Goal: Complete application form: Complete application form

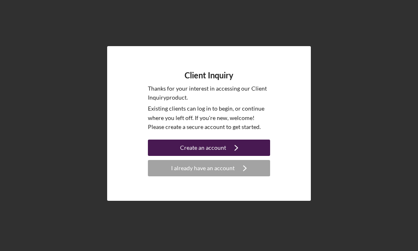
click at [248, 144] on button "Create an account Icon/Navigate" at bounding box center [209, 147] width 122 height 16
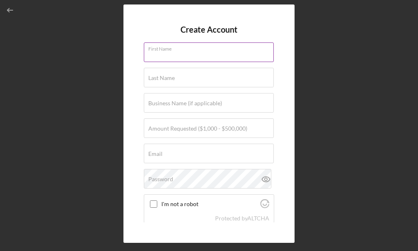
click at [194, 50] on div "First Name" at bounding box center [209, 52] width 130 height 20
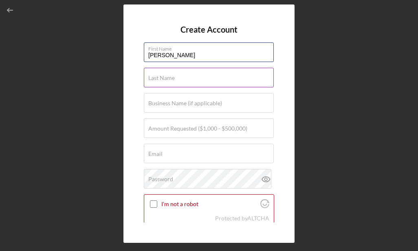
type input "[PERSON_NAME]"
click at [196, 77] on div "Last Name Required" at bounding box center [209, 78] width 130 height 20
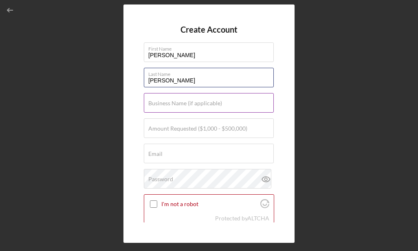
type input "[PERSON_NAME]"
click at [190, 109] on input "Business Name (if applicable)" at bounding box center [209, 103] width 130 height 20
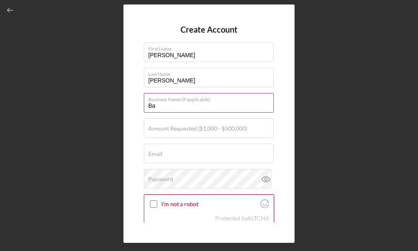
type input "B"
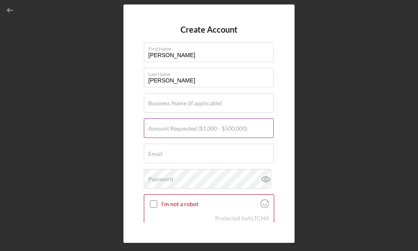
click at [163, 131] on label "Amount Requested ($1,000 - $500,000)" at bounding box center [197, 128] width 99 height 7
click at [163, 131] on input "Amount Requested ($1,000 - $500,000)" at bounding box center [209, 128] width 130 height 20
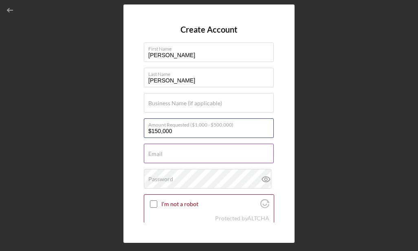
type input "$150,000"
click at [171, 155] on input "Email" at bounding box center [209, 153] width 130 height 20
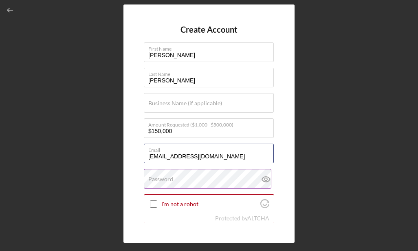
type input "[EMAIL_ADDRESS][DOMAIN_NAME]"
click at [158, 179] on label "Password" at bounding box center [160, 179] width 25 height 7
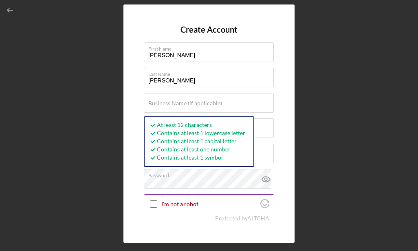
click at [154, 203] on input "I'm not a robot" at bounding box center [153, 203] width 7 height 7
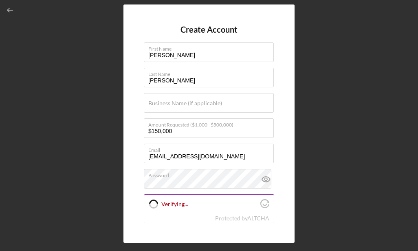
checkbox input "true"
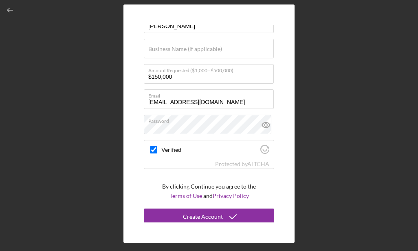
scroll to position [57, 0]
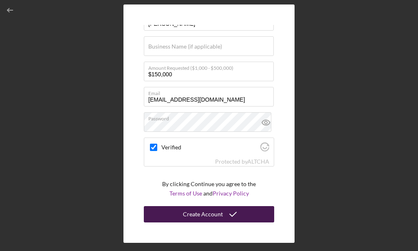
click at [223, 215] on icon "submit" at bounding box center [233, 214] width 20 height 20
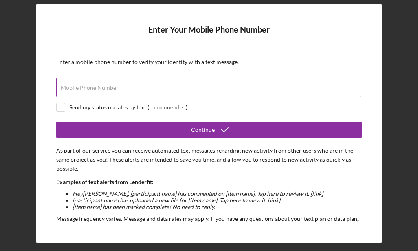
click at [104, 88] on label "Mobile Phone Number" at bounding box center [90, 87] width 58 height 7
click at [104, 88] on input "Mobile Phone Number" at bounding box center [208, 87] width 305 height 20
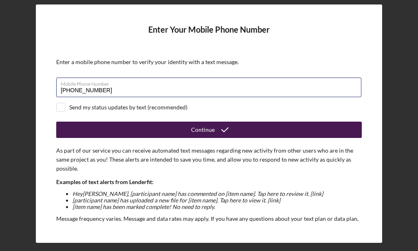
type input "[PHONE_NUMBER]"
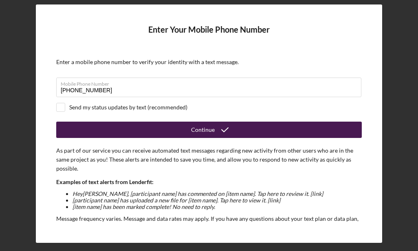
click at [171, 126] on button "Continue" at bounding box center [209, 129] width 306 height 16
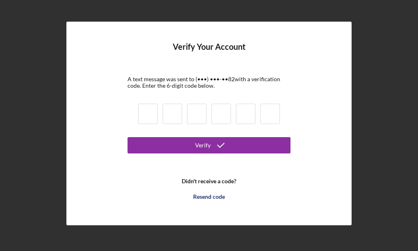
click at [146, 115] on input at bounding box center [148, 114] width 20 height 20
type input "7"
type input "6"
type input "9"
type input "6"
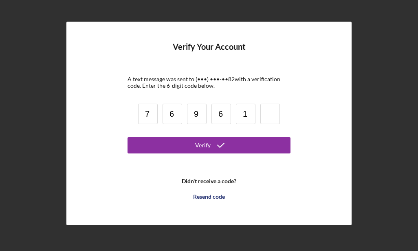
type input "1"
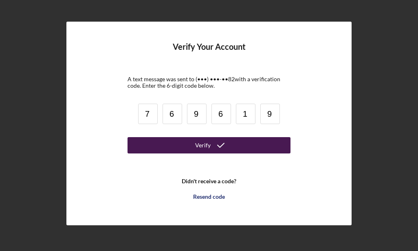
type input "9"
click at [163, 144] on button "Verify" at bounding box center [209, 145] width 163 height 16
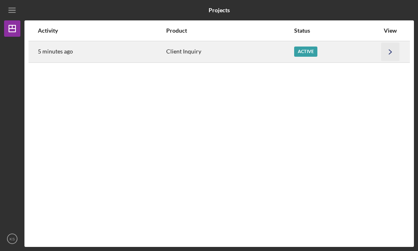
click at [391, 51] on polyline "button" at bounding box center [390, 51] width 2 height 4
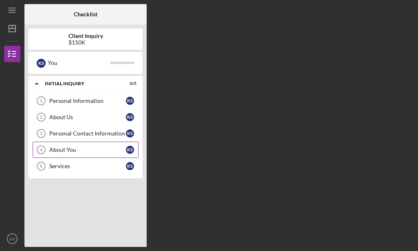
click at [75, 150] on div "About You" at bounding box center [87, 149] width 77 height 7
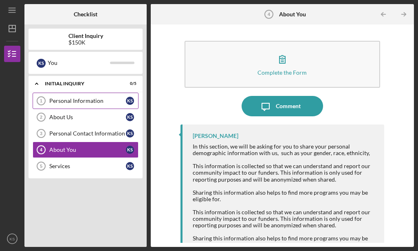
click at [63, 97] on link "Personal Information 1 Personal Information K S" at bounding box center [86, 101] width 106 height 16
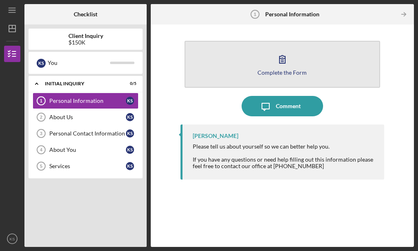
click at [247, 68] on button "Complete the Form Form" at bounding box center [283, 64] width 196 height 47
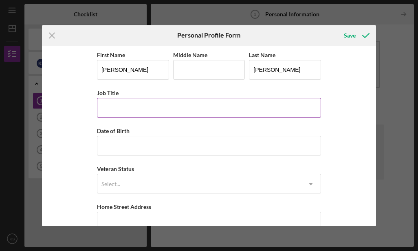
click at [149, 108] on input "Job Title" at bounding box center [209, 108] width 224 height 20
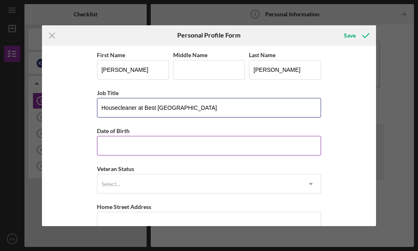
type input "Housecleaner at Best [GEOGRAPHIC_DATA]"
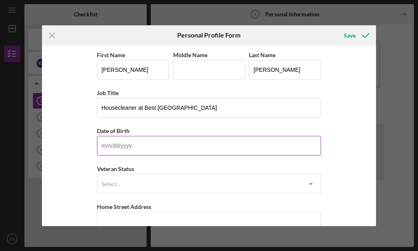
click at [110, 145] on input "Date of Birth" at bounding box center [209, 146] width 224 height 20
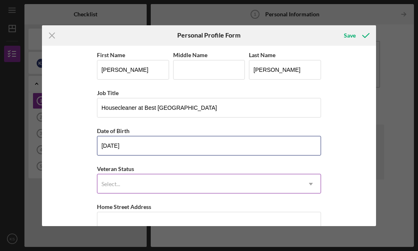
type input "[DATE]"
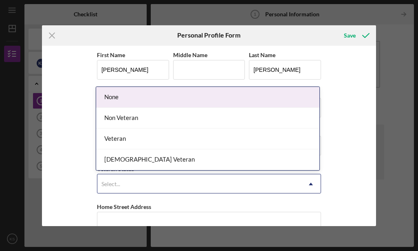
click at [110, 182] on div "Select..." at bounding box center [110, 184] width 19 height 7
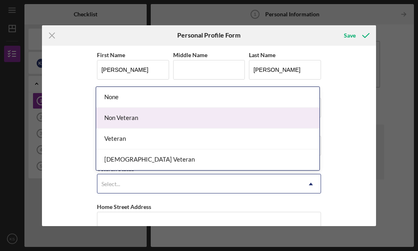
click at [120, 117] on div "Non Veteran" at bounding box center [207, 118] width 223 height 21
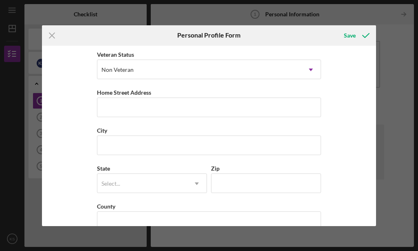
scroll to position [116, 0]
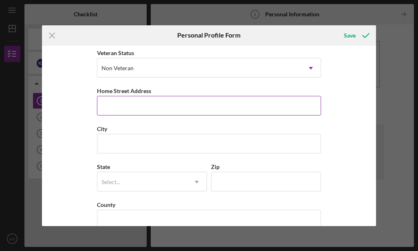
click at [157, 101] on input "Home Street Address" at bounding box center [209, 106] width 224 height 20
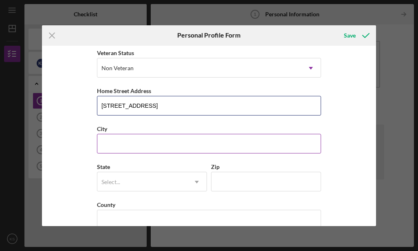
type input "[STREET_ADDRESS]"
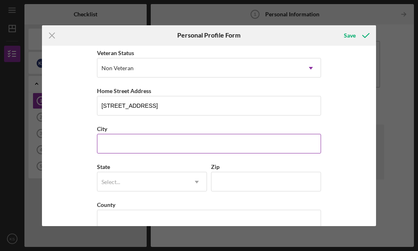
click at [133, 143] on input "City" at bounding box center [209, 144] width 224 height 20
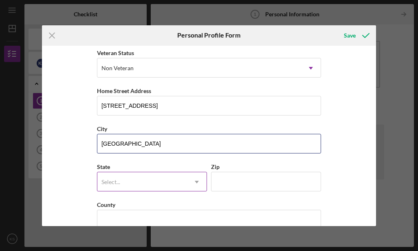
type input "[GEOGRAPHIC_DATA]"
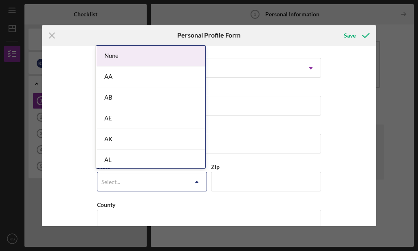
click at [121, 181] on div "Select..." at bounding box center [142, 181] width 90 height 19
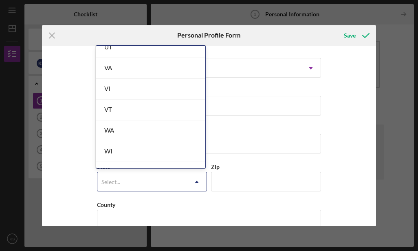
scroll to position [1389, 0]
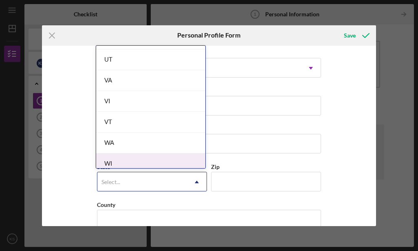
click at [169, 164] on div "WI" at bounding box center [150, 163] width 109 height 21
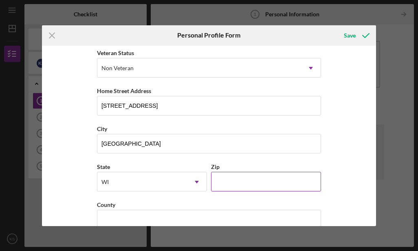
click at [230, 183] on input "Zip" at bounding box center [266, 182] width 110 height 20
type input "54806"
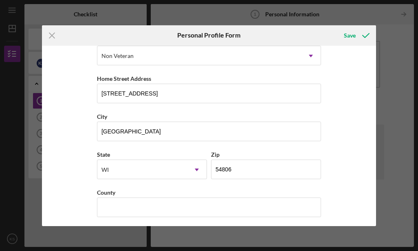
scroll to position [131, 0]
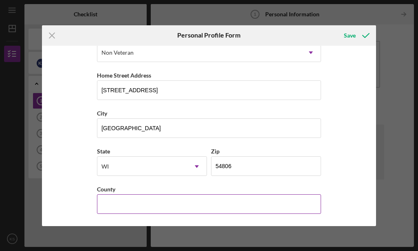
click at [230, 205] on input "County" at bounding box center [209, 204] width 224 height 20
type input "Ashland"
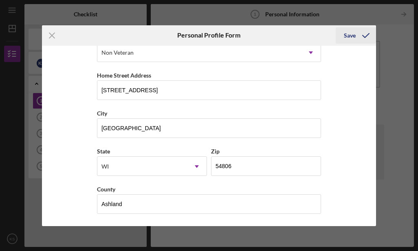
click at [354, 35] on div "Save" at bounding box center [350, 35] width 12 height 16
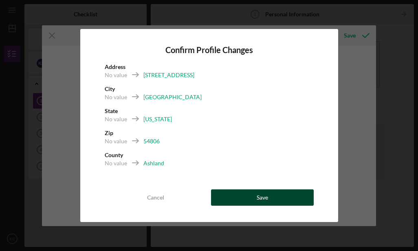
click at [261, 197] on div "Save" at bounding box center [262, 197] width 11 height 16
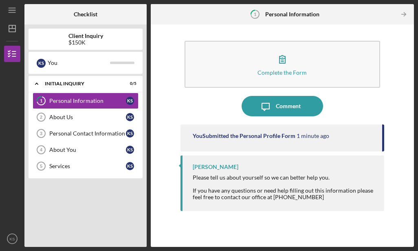
drag, startPoint x: 383, startPoint y: 139, endPoint x: 386, endPoint y: 145, distance: 6.0
click at [386, 145] on div "Complete the Form Form Icon/Message Comment You Submitted the Personal Profile …" at bounding box center [282, 136] width 255 height 214
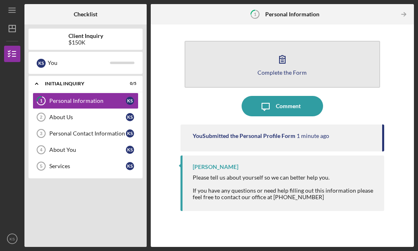
click at [322, 73] on button "Complete the Form Form" at bounding box center [283, 64] width 196 height 47
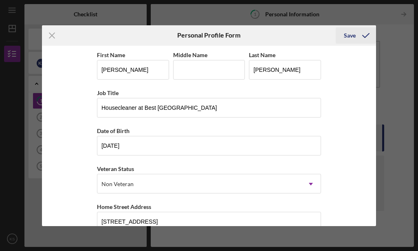
click at [363, 36] on icon "submit" at bounding box center [366, 35] width 20 height 20
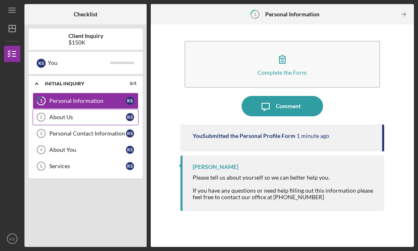
click at [78, 115] on div "About Us" at bounding box center [87, 117] width 77 height 7
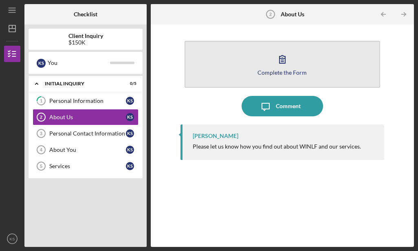
click at [280, 63] on icon "button" at bounding box center [283, 59] width 6 height 8
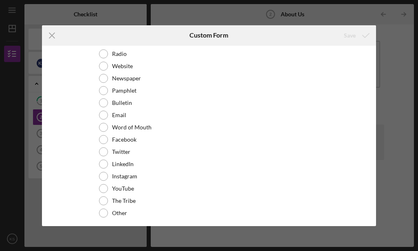
scroll to position [49, 0]
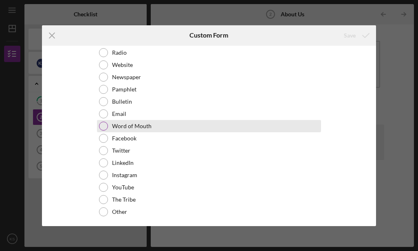
click at [146, 128] on label "Word of Mouth" at bounding box center [132, 126] width 40 height 7
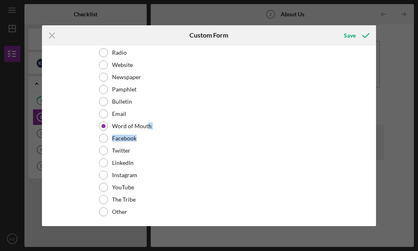
drag, startPoint x: 146, startPoint y: 128, endPoint x: 376, endPoint y: 142, distance: 230.3
click at [376, 142] on div "Hear About Us How did you hear about [US_STATE] Native Loan Fund? Media Please …" at bounding box center [209, 136] width 335 height 180
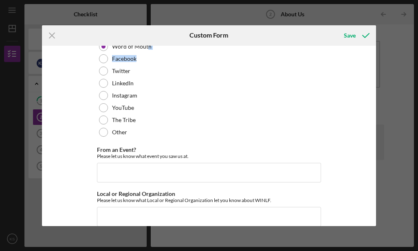
scroll to position [141, 0]
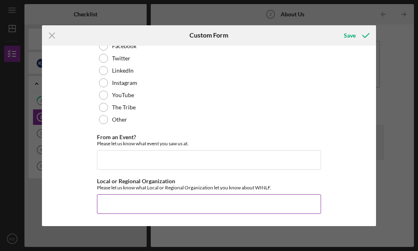
click at [129, 203] on input "Local or Regional Organization" at bounding box center [209, 204] width 224 height 20
type input "AADC Ashland, WI 54806"
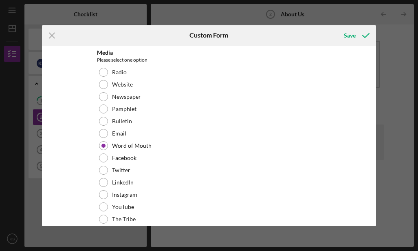
scroll to position [0, 0]
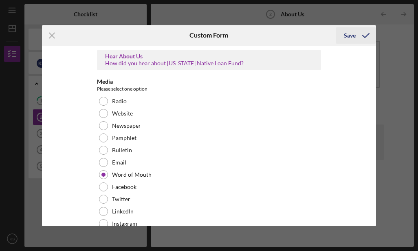
click at [349, 37] on div "Save" at bounding box center [350, 35] width 12 height 16
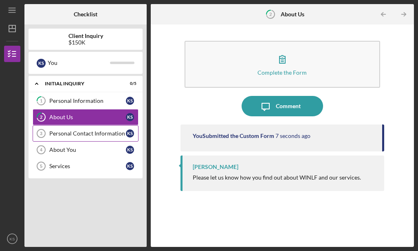
click at [82, 134] on div "Personal Contact Information" at bounding box center [87, 133] width 77 height 7
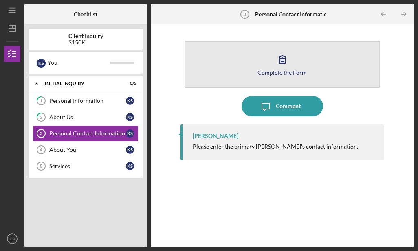
click at [284, 62] on icon "button" at bounding box center [282, 59] width 20 height 20
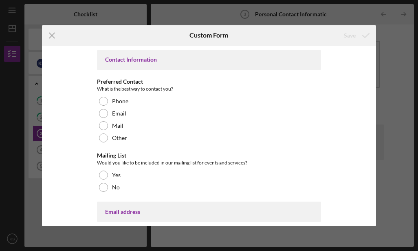
click at [179, 57] on div "Contact Information" at bounding box center [209, 59] width 208 height 7
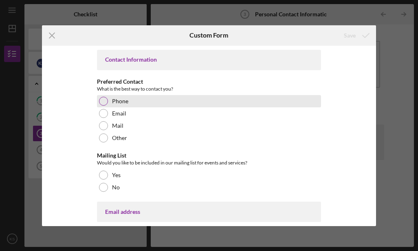
click at [139, 104] on div "Phone" at bounding box center [209, 101] width 224 height 12
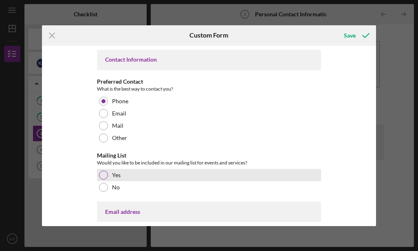
click at [102, 174] on div at bounding box center [103, 174] width 9 height 9
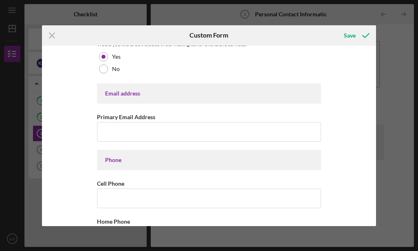
scroll to position [124, 0]
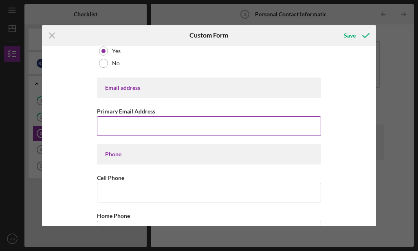
click at [132, 123] on input "Primary Email Address" at bounding box center [209, 126] width 224 height 20
type input "[EMAIL_ADDRESS][DOMAIN_NAME]"
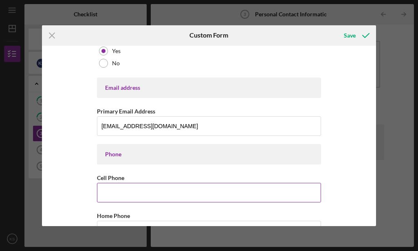
click at [126, 194] on input "Cell Phone" at bounding box center [209, 193] width 224 height 20
type input "[PHONE_NUMBER]"
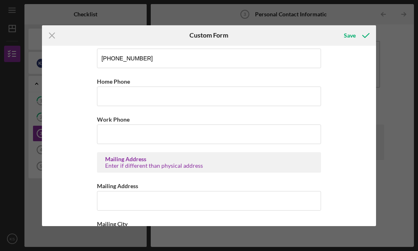
scroll to position [261, 0]
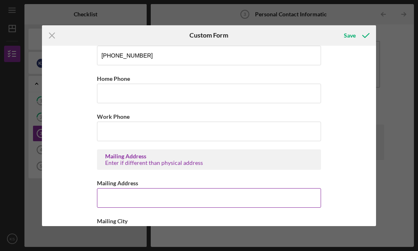
click at [194, 200] on input "Mailing Address" at bounding box center [209, 198] width 224 height 20
click at [336, 27] on button "Save" at bounding box center [356, 35] width 40 height 16
type input "39036"
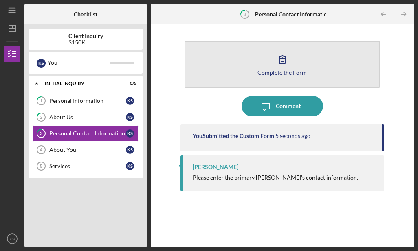
click at [267, 68] on button "Complete the Form Form" at bounding box center [283, 64] width 196 height 47
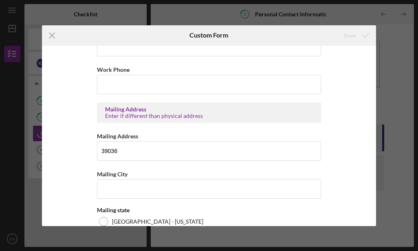
scroll to position [335, 0]
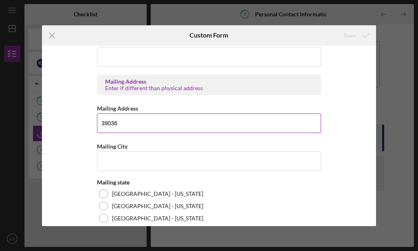
click at [151, 119] on input "39036" at bounding box center [209, 123] width 224 height 20
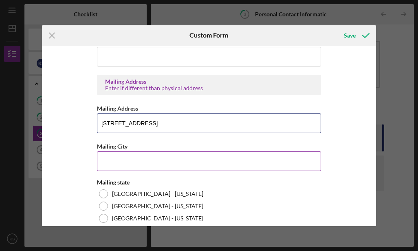
type input "[STREET_ADDRESS]"
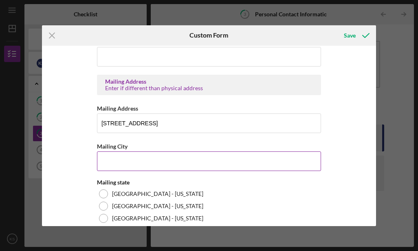
click at [141, 161] on input "Mailing City" at bounding box center [209, 161] width 224 height 20
type input "[GEOGRAPHIC_DATA]"
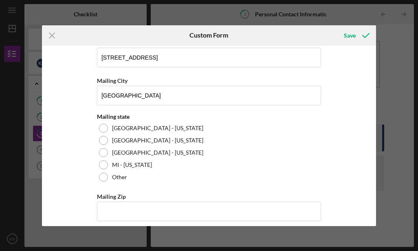
scroll to position [408, 0]
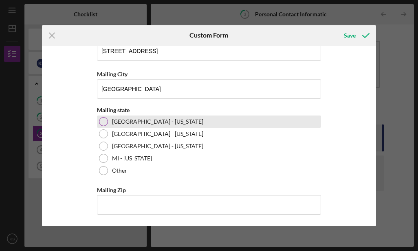
drag, startPoint x: 375, startPoint y: 158, endPoint x: 103, endPoint y: 121, distance: 274.3
click at [103, 121] on div at bounding box center [103, 121] width 9 height 9
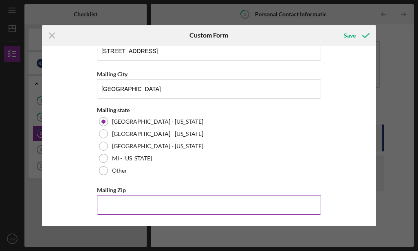
click at [221, 208] on input "Mailing Zip" at bounding box center [209, 205] width 224 height 20
type input "54,806"
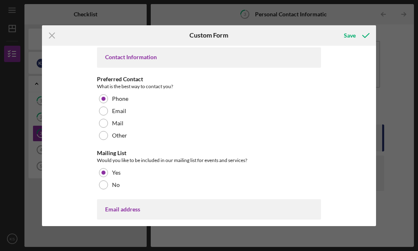
scroll to position [0, 0]
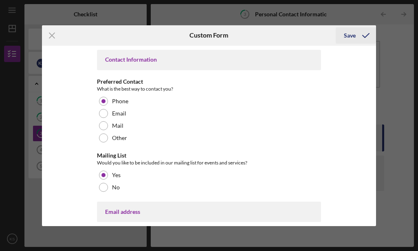
click at [354, 35] on div "Save" at bounding box center [350, 35] width 12 height 16
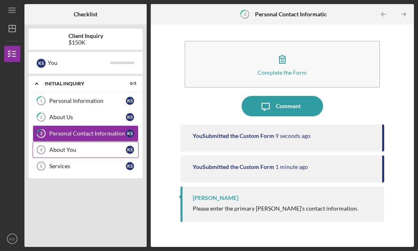
click at [98, 148] on div "About You" at bounding box center [87, 149] width 77 height 7
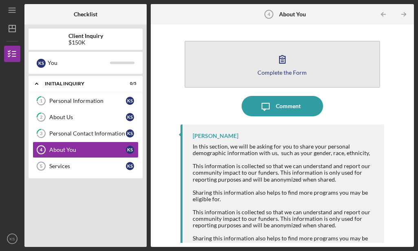
click at [287, 55] on icon "button" at bounding box center [282, 59] width 20 height 20
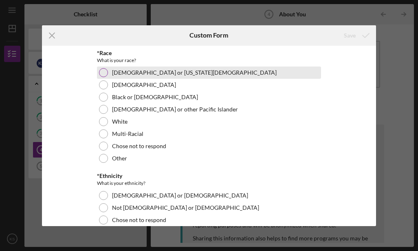
click at [104, 72] on div at bounding box center [103, 72] width 9 height 9
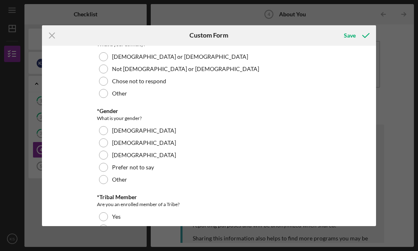
scroll to position [112, 0]
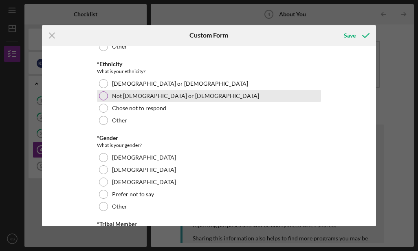
click at [103, 95] on div at bounding box center [103, 95] width 9 height 9
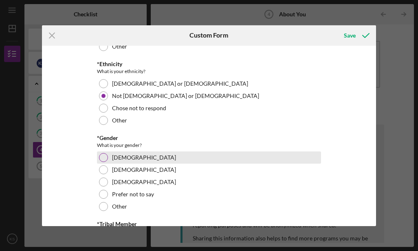
click at [101, 156] on div at bounding box center [103, 157] width 9 height 9
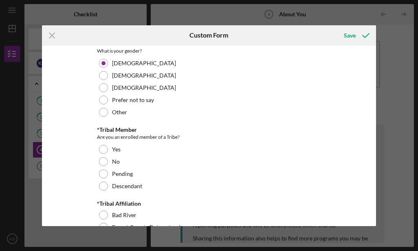
scroll to position [219, 0]
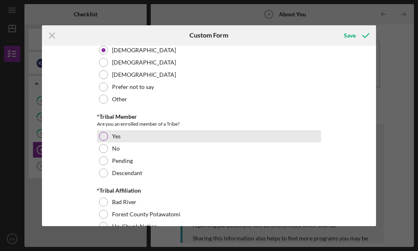
click at [100, 135] on div at bounding box center [103, 136] width 9 height 9
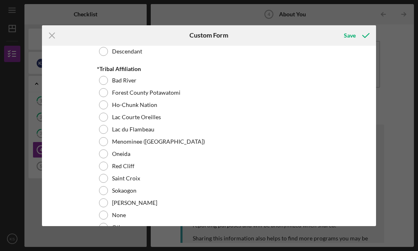
scroll to position [349, 0]
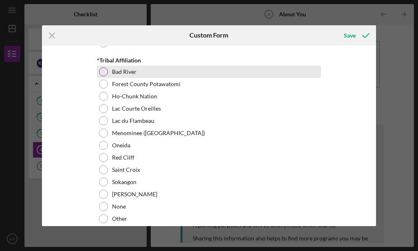
click at [104, 70] on div at bounding box center [103, 71] width 9 height 9
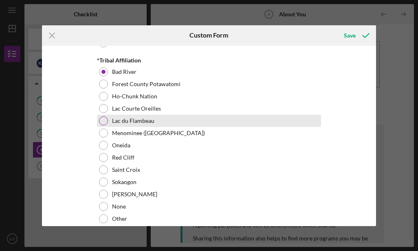
click at [103, 120] on div at bounding box center [103, 120] width 9 height 9
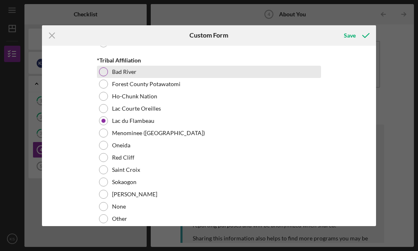
click at [101, 72] on div at bounding box center [103, 71] width 9 height 9
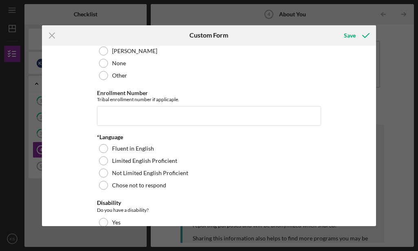
scroll to position [501, 0]
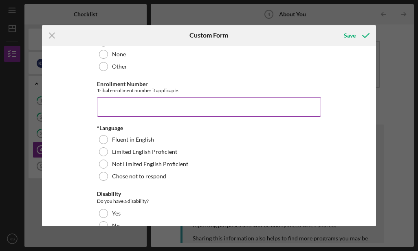
click at [307, 106] on input "Enrollment Number" at bounding box center [209, 107] width 224 height 20
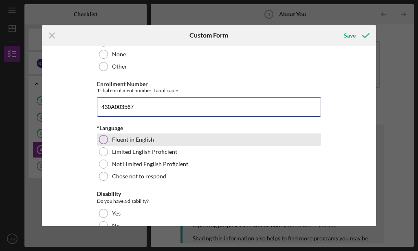
type input "430A003567"
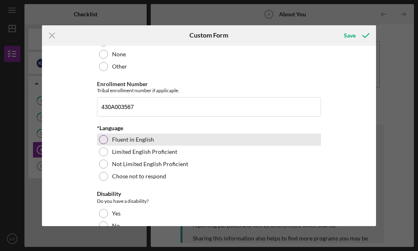
click at [103, 139] on div at bounding box center [103, 139] width 9 height 9
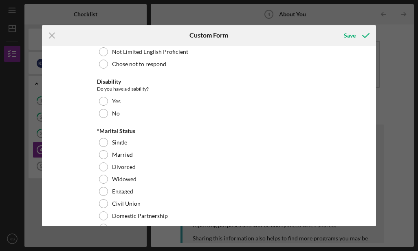
scroll to position [622, 0]
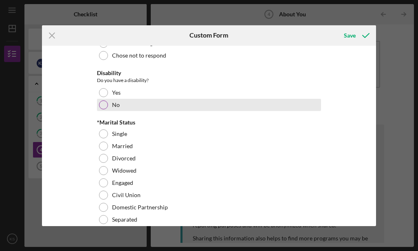
click at [103, 105] on div at bounding box center [103, 104] width 9 height 9
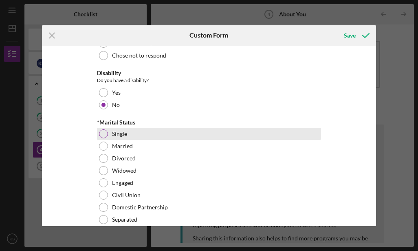
click at [102, 132] on div at bounding box center [103, 133] width 9 height 9
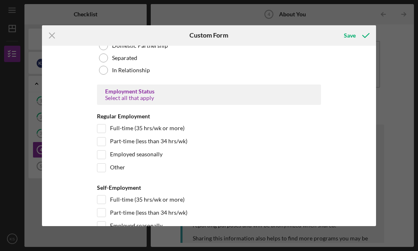
scroll to position [796, 0]
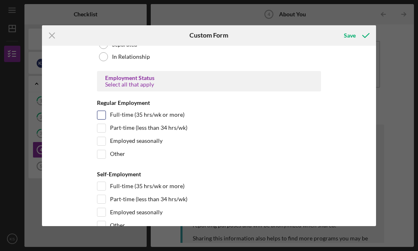
click at [183, 116] on div "Full-time (35 hrs/wk or more)" at bounding box center [209, 116] width 224 height 13
click at [98, 116] on input "Full-time (35 hrs/wk or more)" at bounding box center [101, 115] width 8 height 8
checkbox input "true"
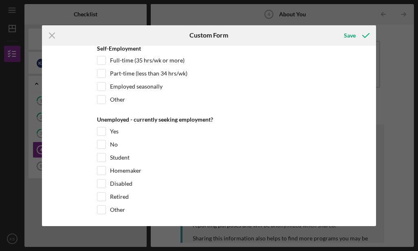
scroll to position [931, 0]
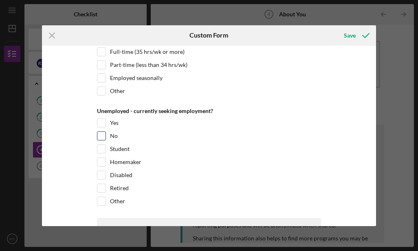
click at [101, 135] on input "No" at bounding box center [101, 136] width 8 height 8
checkbox input "true"
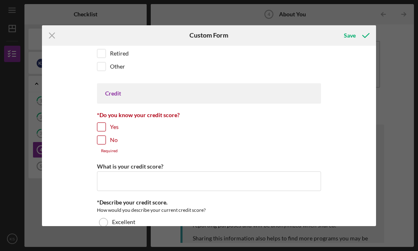
scroll to position [1083, 0]
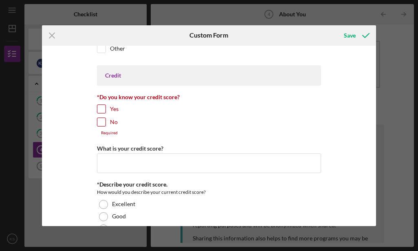
click at [100, 121] on input "No" at bounding box center [101, 122] width 8 height 8
checkbox input "true"
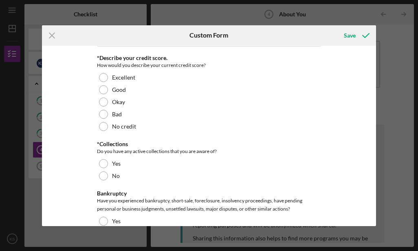
scroll to position [1196, 0]
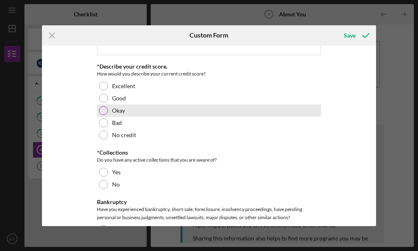
click at [102, 108] on div at bounding box center [103, 110] width 9 height 9
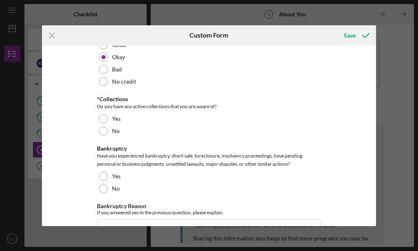
scroll to position [1263, 0]
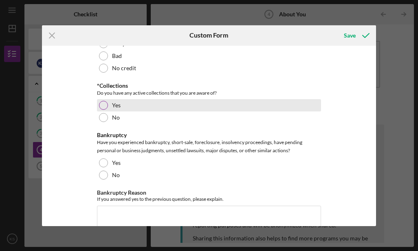
click at [103, 106] on div at bounding box center [103, 105] width 9 height 9
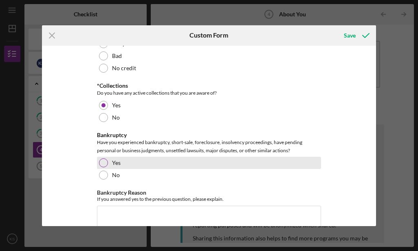
click at [101, 160] on div at bounding box center [103, 162] width 9 height 9
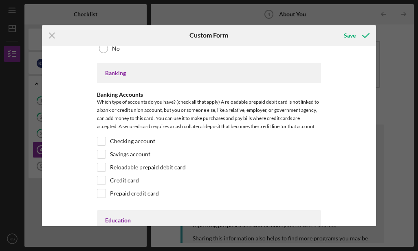
scroll to position [1527, 0]
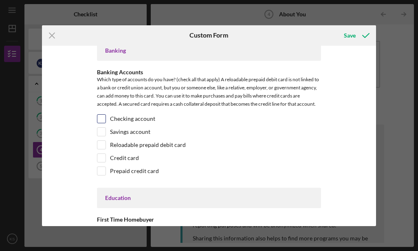
click at [147, 117] on label "Checking account" at bounding box center [132, 119] width 45 height 8
click at [106, 117] on input "Checking account" at bounding box center [101, 119] width 8 height 8
checkbox input "true"
click at [134, 157] on label "Credit card" at bounding box center [124, 158] width 29 height 8
click at [106, 157] on input "Credit card" at bounding box center [101, 158] width 8 height 8
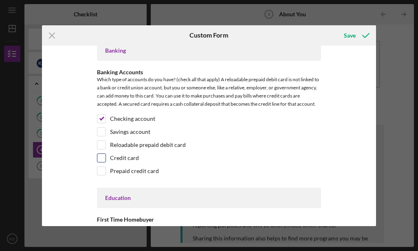
checkbox input "true"
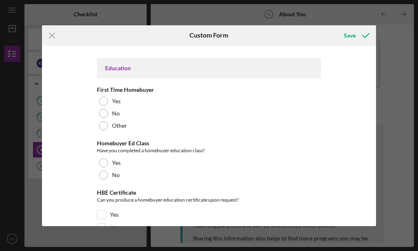
scroll to position [1660, 0]
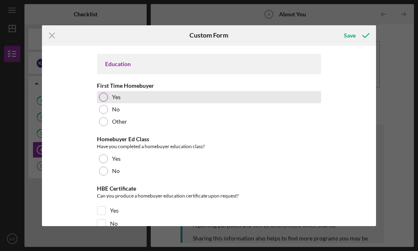
click at [102, 96] on div at bounding box center [103, 97] width 9 height 9
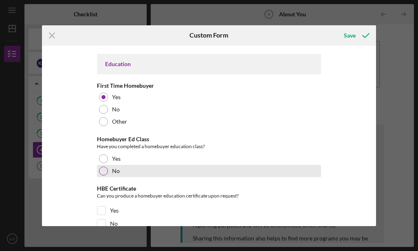
click at [101, 170] on div at bounding box center [103, 170] width 9 height 9
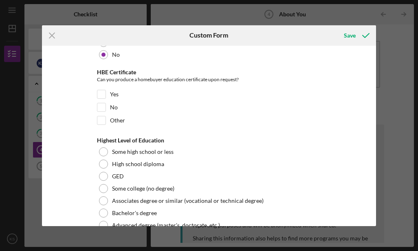
scroll to position [1794, 0]
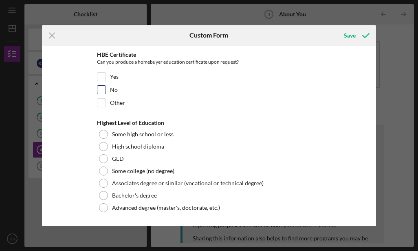
click at [133, 90] on div "No" at bounding box center [209, 91] width 224 height 13
click at [99, 88] on input "No" at bounding box center [101, 90] width 8 height 8
checkbox input "true"
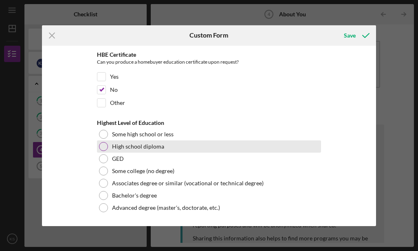
click at [101, 146] on div at bounding box center [103, 146] width 9 height 9
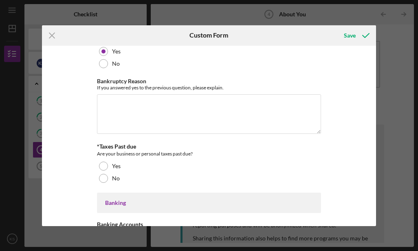
scroll to position [1379, 0]
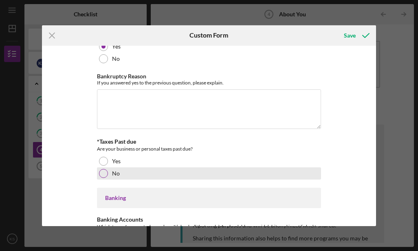
click at [100, 172] on div at bounding box center [103, 173] width 9 height 9
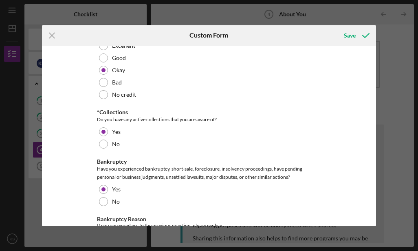
scroll to position [1241, 0]
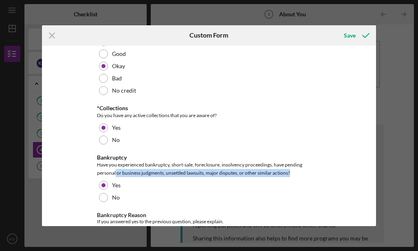
drag, startPoint x: 373, startPoint y: 167, endPoint x: 375, endPoint y: 172, distance: 5.8
click at [375, 172] on div "*Race What is your race? [DEMOGRAPHIC_DATA] or [US_STATE][DEMOGRAPHIC_DATA] Bla…" at bounding box center [209, 136] width 335 height 180
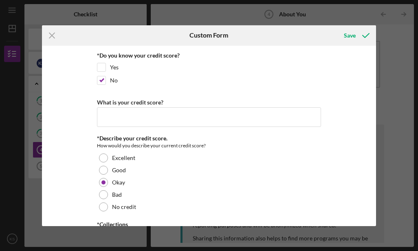
scroll to position [1130, 0]
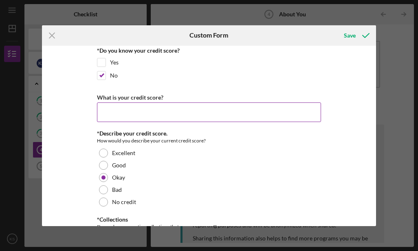
click at [174, 113] on input "What is your credit score?" at bounding box center [209, 112] width 224 height 20
type input "600"
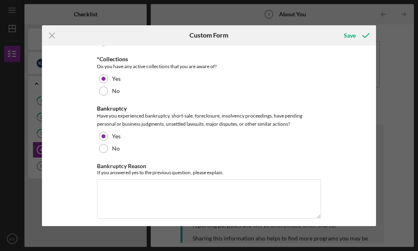
scroll to position [1295, 0]
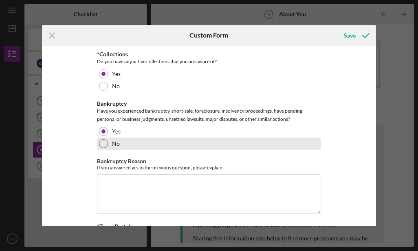
click at [104, 141] on div at bounding box center [103, 143] width 9 height 9
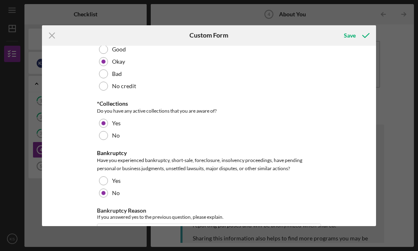
scroll to position [1218, 0]
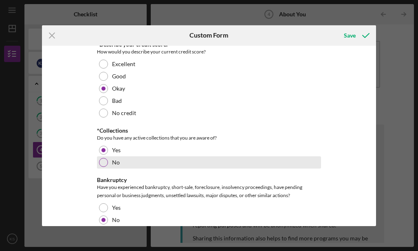
click at [100, 161] on div at bounding box center [103, 162] width 9 height 9
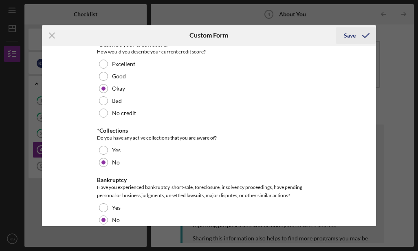
click at [346, 36] on div "Save" at bounding box center [350, 35] width 12 height 16
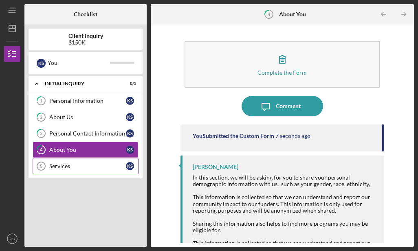
click at [81, 168] on div "Services" at bounding box center [87, 166] width 77 height 7
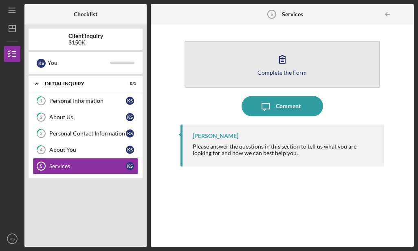
click at [278, 64] on icon "button" at bounding box center [282, 59] width 20 height 20
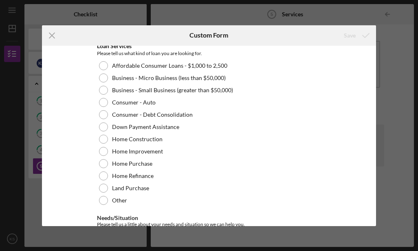
scroll to position [122, 0]
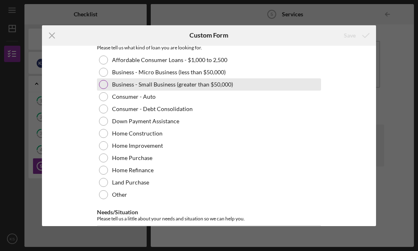
click at [103, 84] on div at bounding box center [103, 84] width 9 height 9
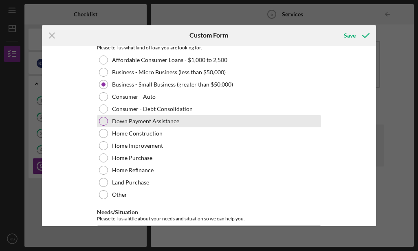
click at [102, 122] on div at bounding box center [103, 121] width 9 height 9
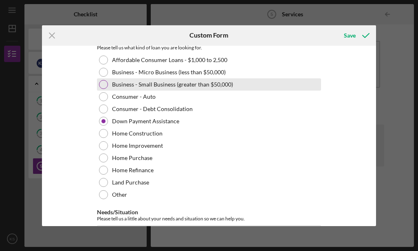
click at [104, 84] on div at bounding box center [103, 84] width 9 height 9
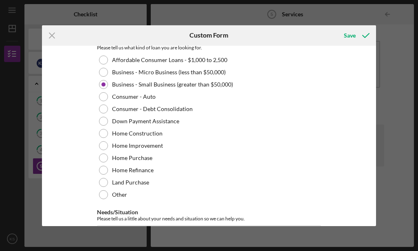
click at [373, 222] on div "Services Needed Please tell us about the services you are looking for. Financia…" at bounding box center [209, 136] width 335 height 180
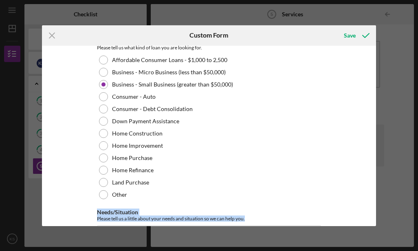
scroll to position [161, 0]
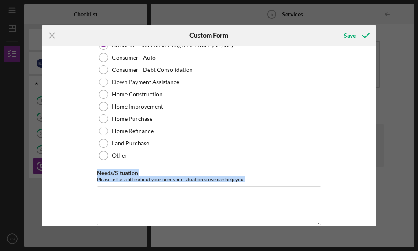
click at [373, 222] on div "Services Needed Please tell us about the services you are looking for. Financia…" at bounding box center [209, 136] width 335 height 180
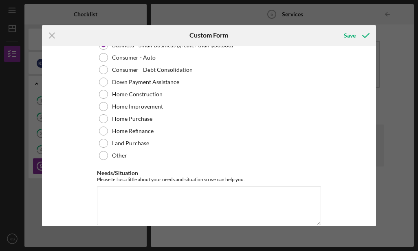
click at [373, 222] on div "Services Needed Please tell us about the services you are looking for. Financia…" at bounding box center [209, 136] width 335 height 180
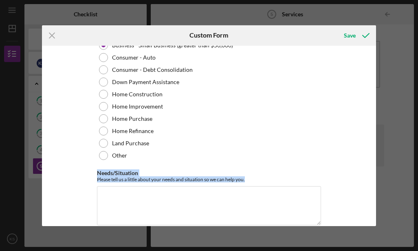
scroll to position [174, 0]
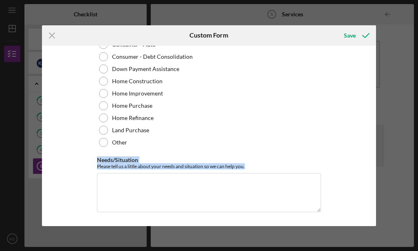
click at [373, 222] on div "Services Needed Please tell us about the services you are looking for. Financia…" at bounding box center [209, 136] width 335 height 180
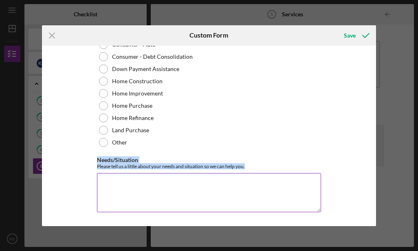
click at [162, 180] on textarea "Needs/Situation" at bounding box center [209, 192] width 224 height 39
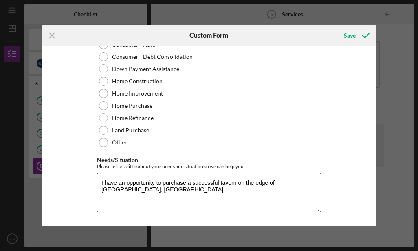
type textarea "I have an opportunity to purchase a successful tavern on the edge of [GEOGRAPHI…"
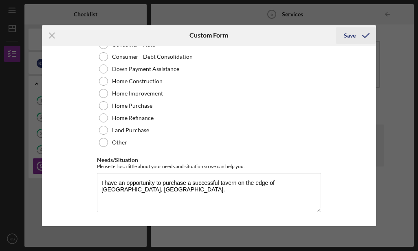
click at [361, 35] on icon "submit" at bounding box center [366, 35] width 20 height 20
